Goal: Task Accomplishment & Management: Use online tool/utility

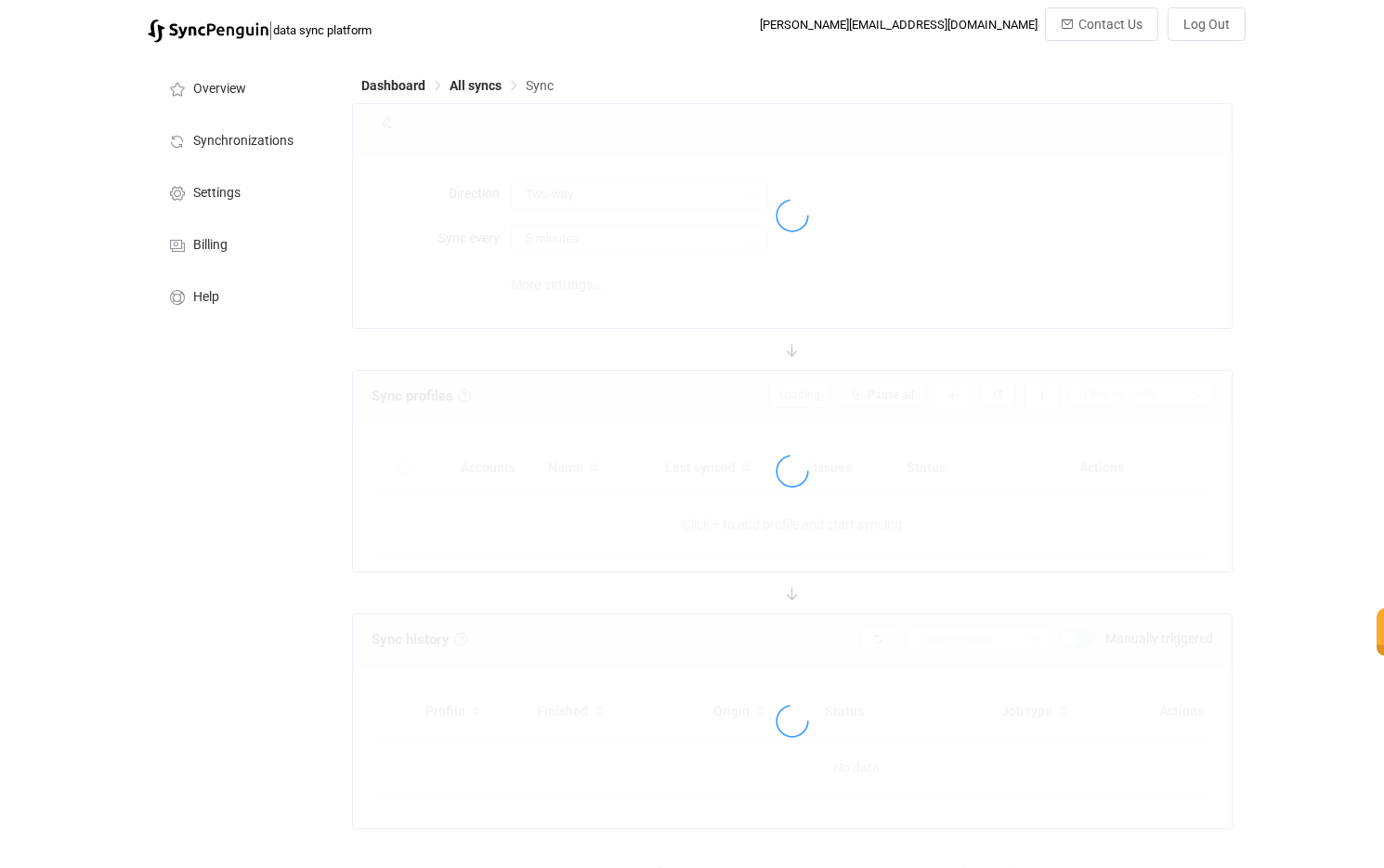
type input "Salesforce → Google"
type input "10 minutes"
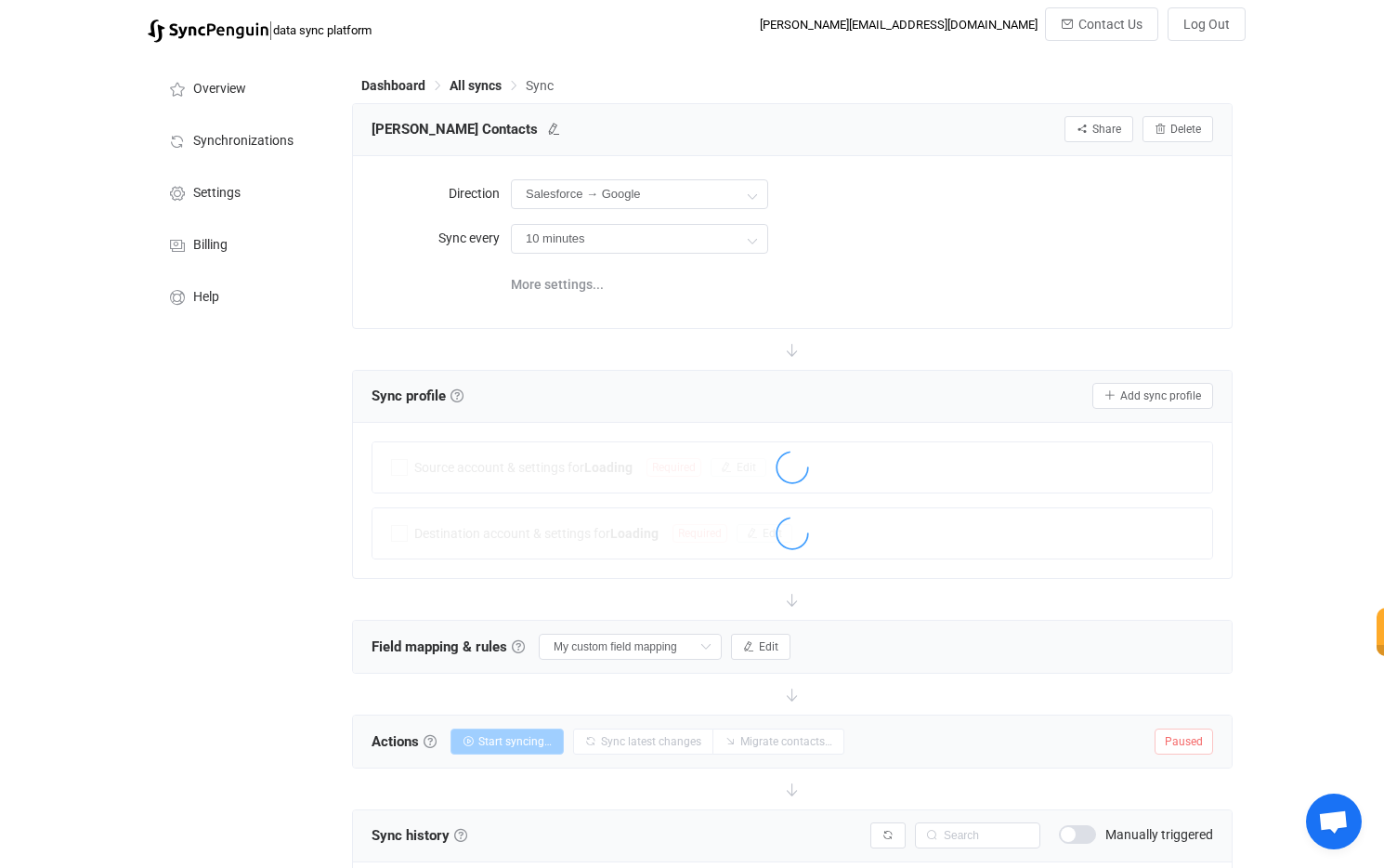
click at [1311, 83] on div "| data sync platform [PERSON_NAME][EMAIL_ADDRESS][DOMAIN_NAME] Contact Us Log O…" at bounding box center [692, 764] width 1384 height 1514
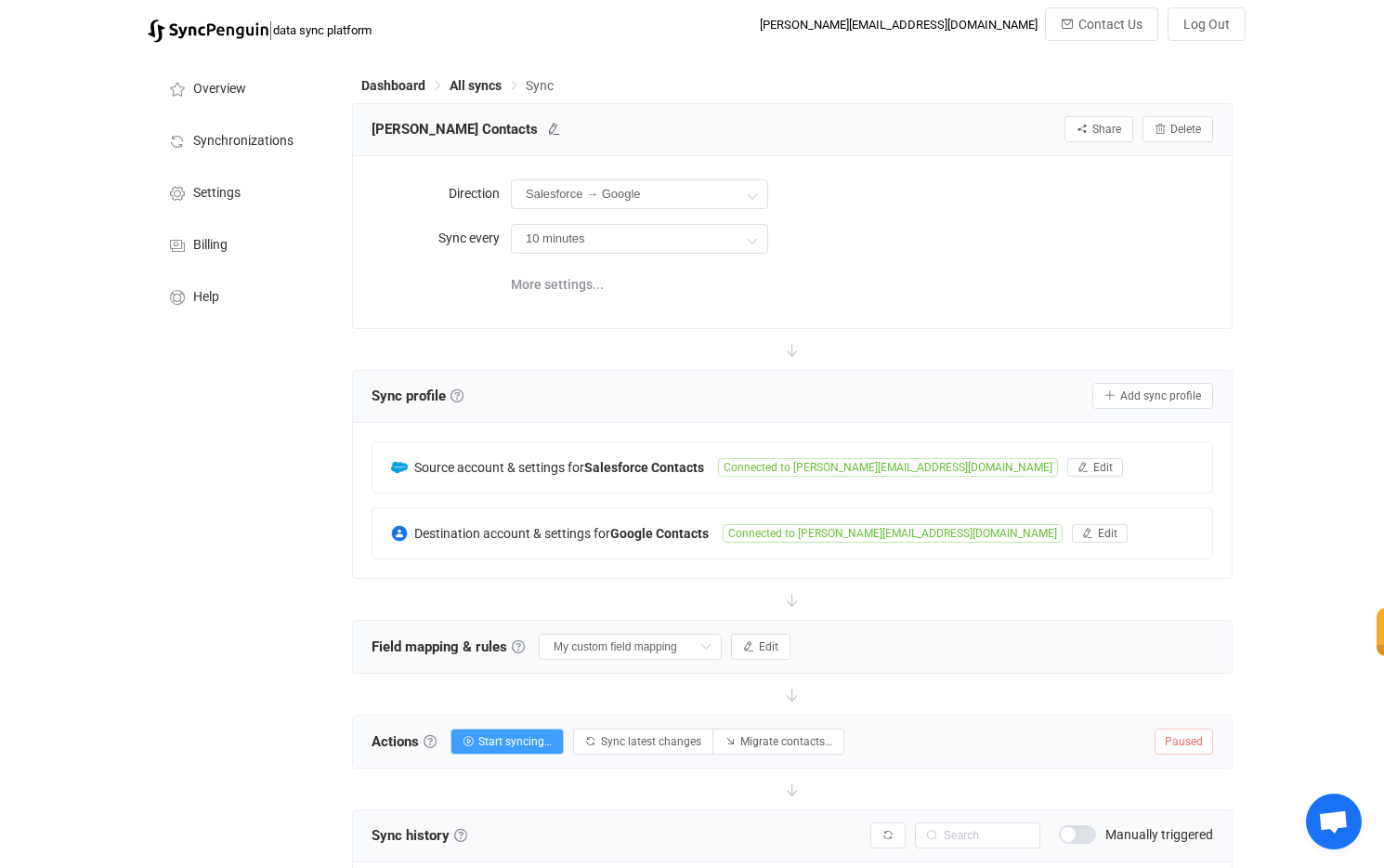
click at [801, 74] on div "Dashboard All syncs Sync [PERSON_NAME] Contacts Share Sync sharing Delete Direc…" at bounding box center [794, 787] width 903 height 1469
